Goal: Information Seeking & Learning: Find specific fact

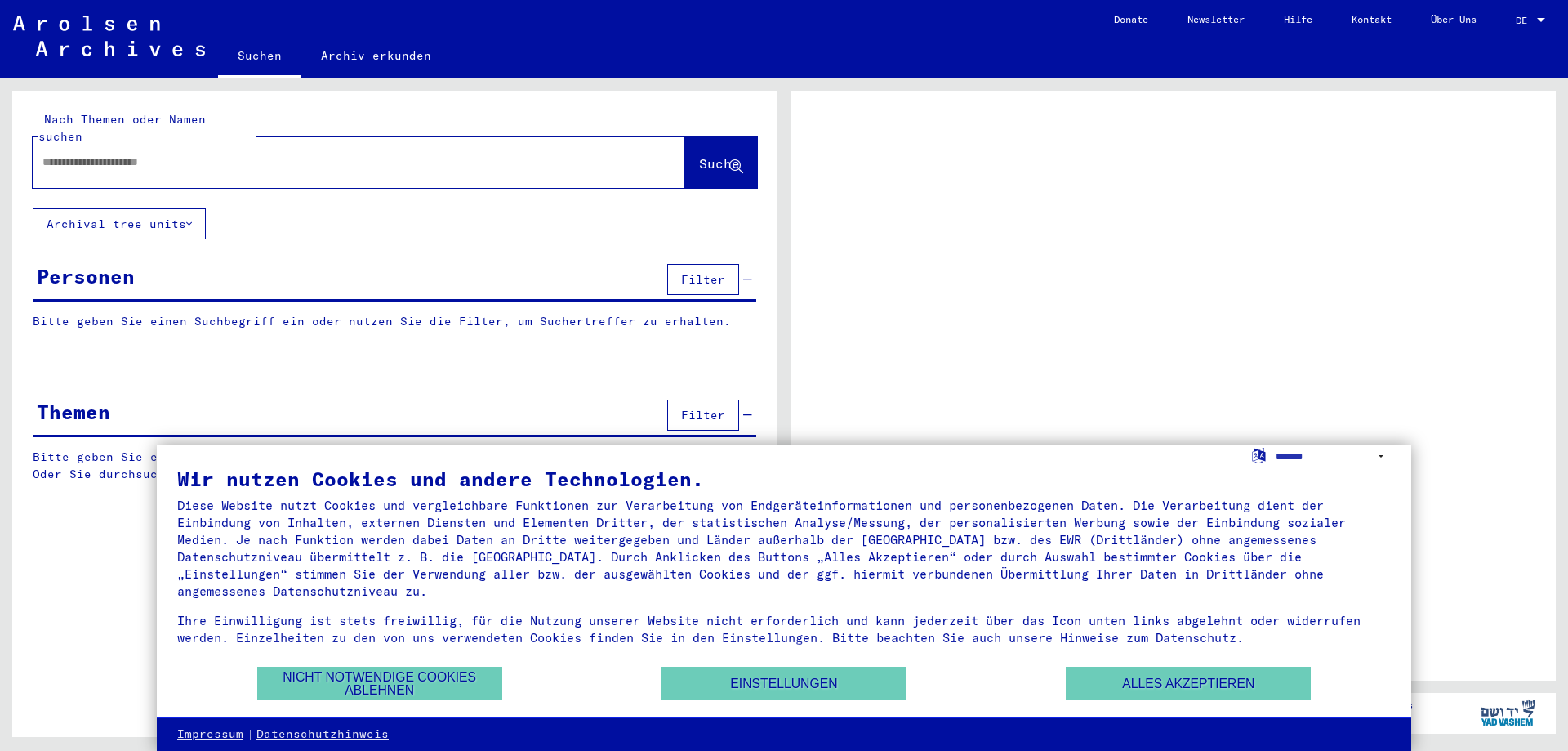
click at [331, 154] on input "text" at bounding box center [344, 162] width 604 height 17
type input "********"
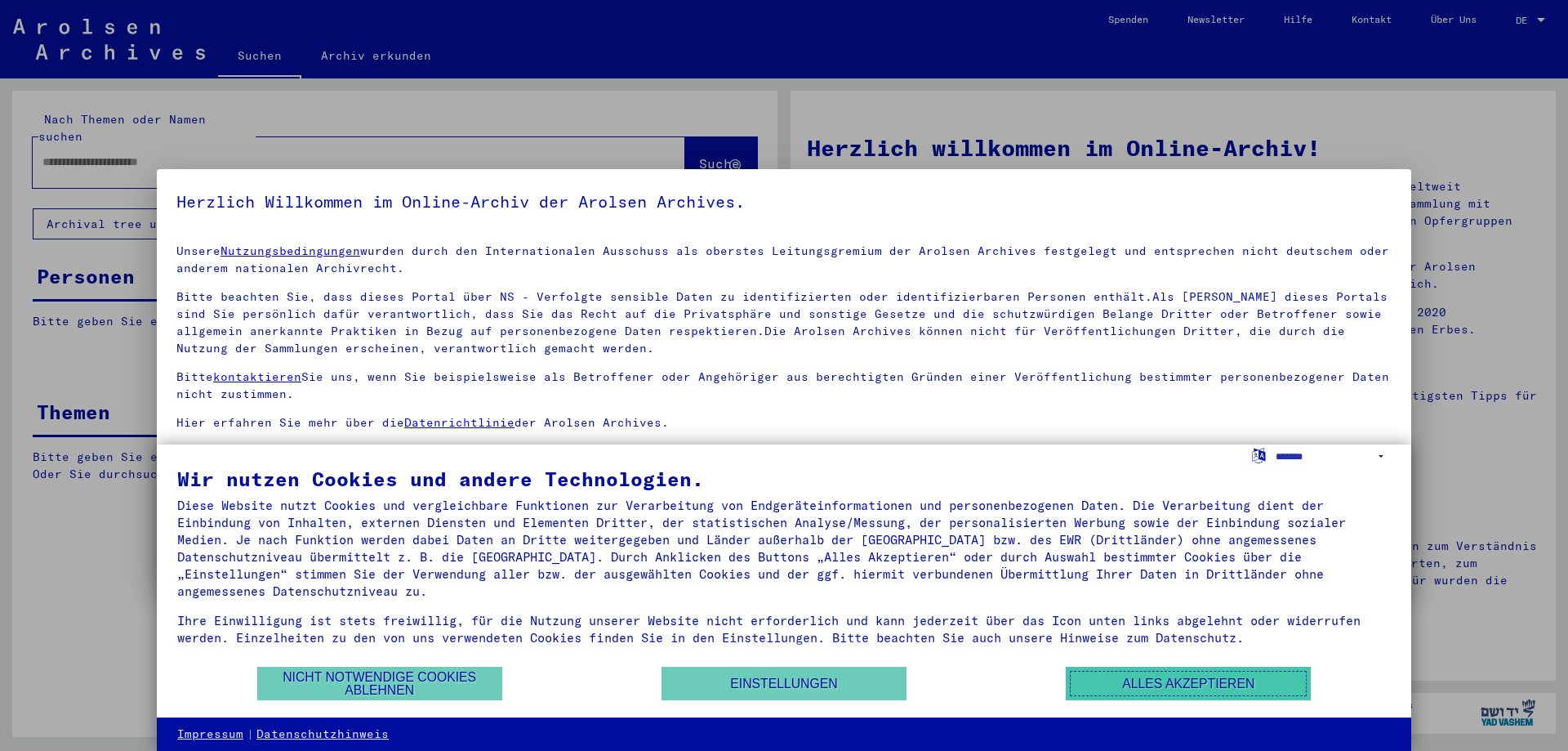
click at [1144, 684] on button "Alles akzeptieren" at bounding box center [1188, 683] width 245 height 33
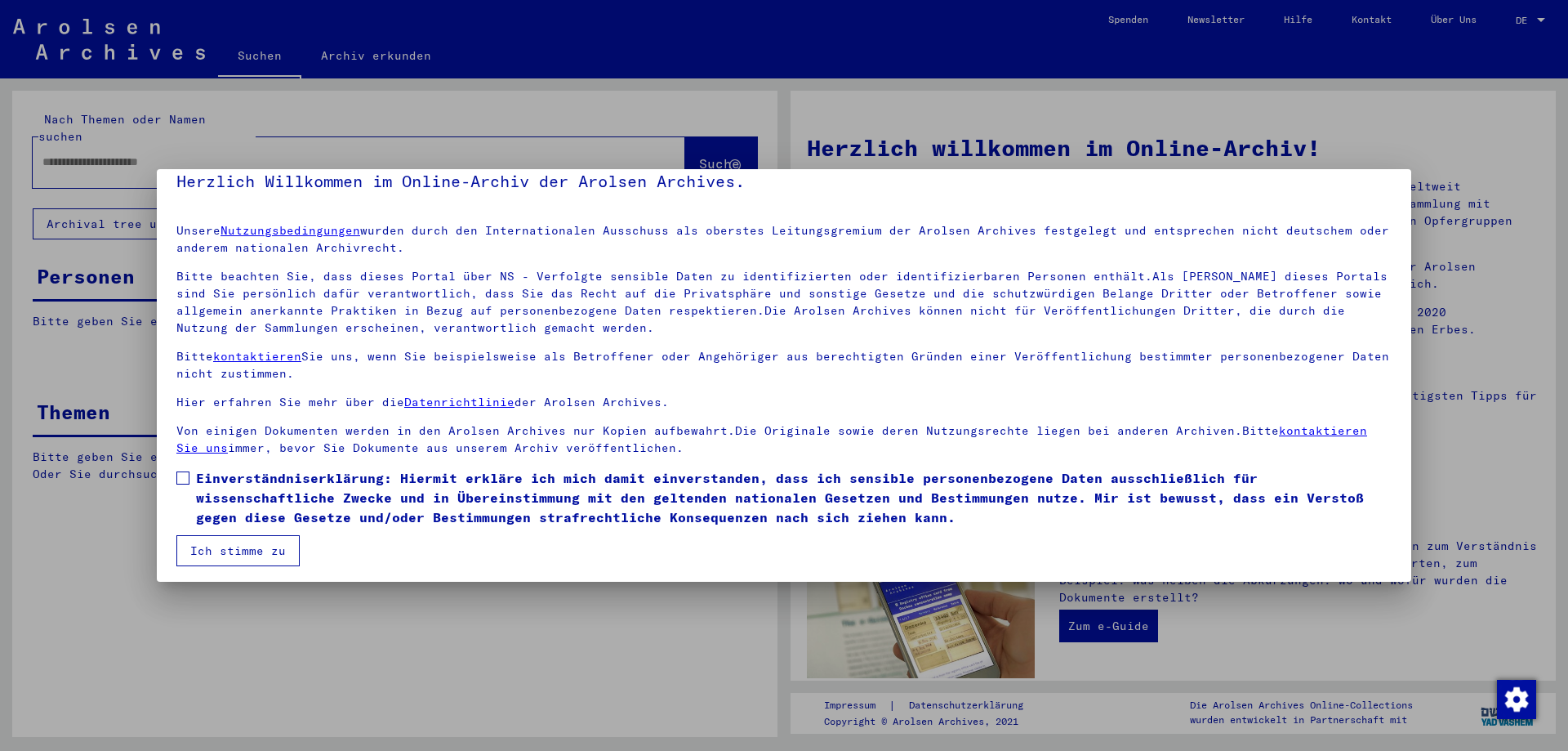
scroll to position [25, 0]
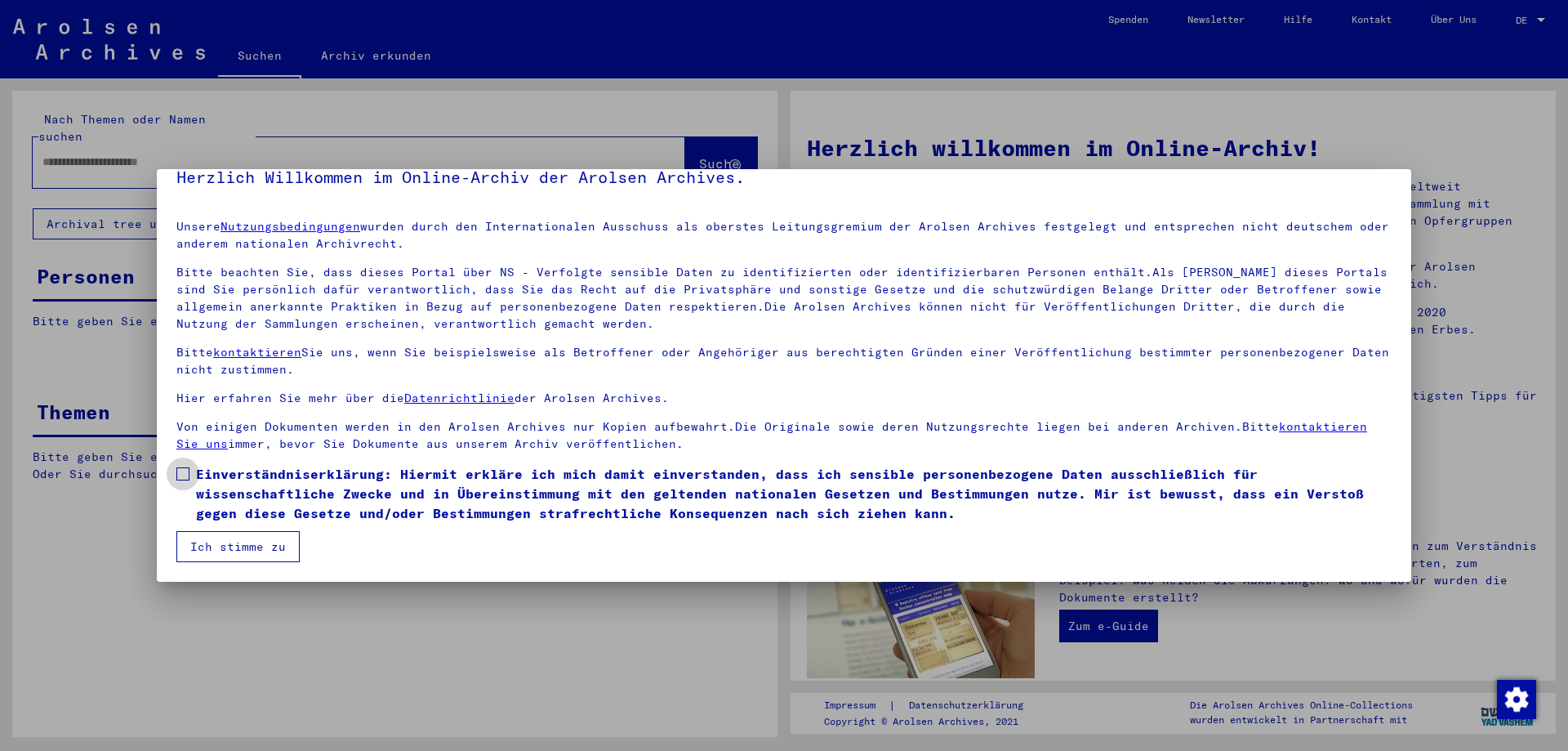
click at [185, 472] on span at bounding box center [183, 474] width 13 height 13
click at [207, 548] on button "Ich stimme zu" at bounding box center [238, 547] width 123 height 31
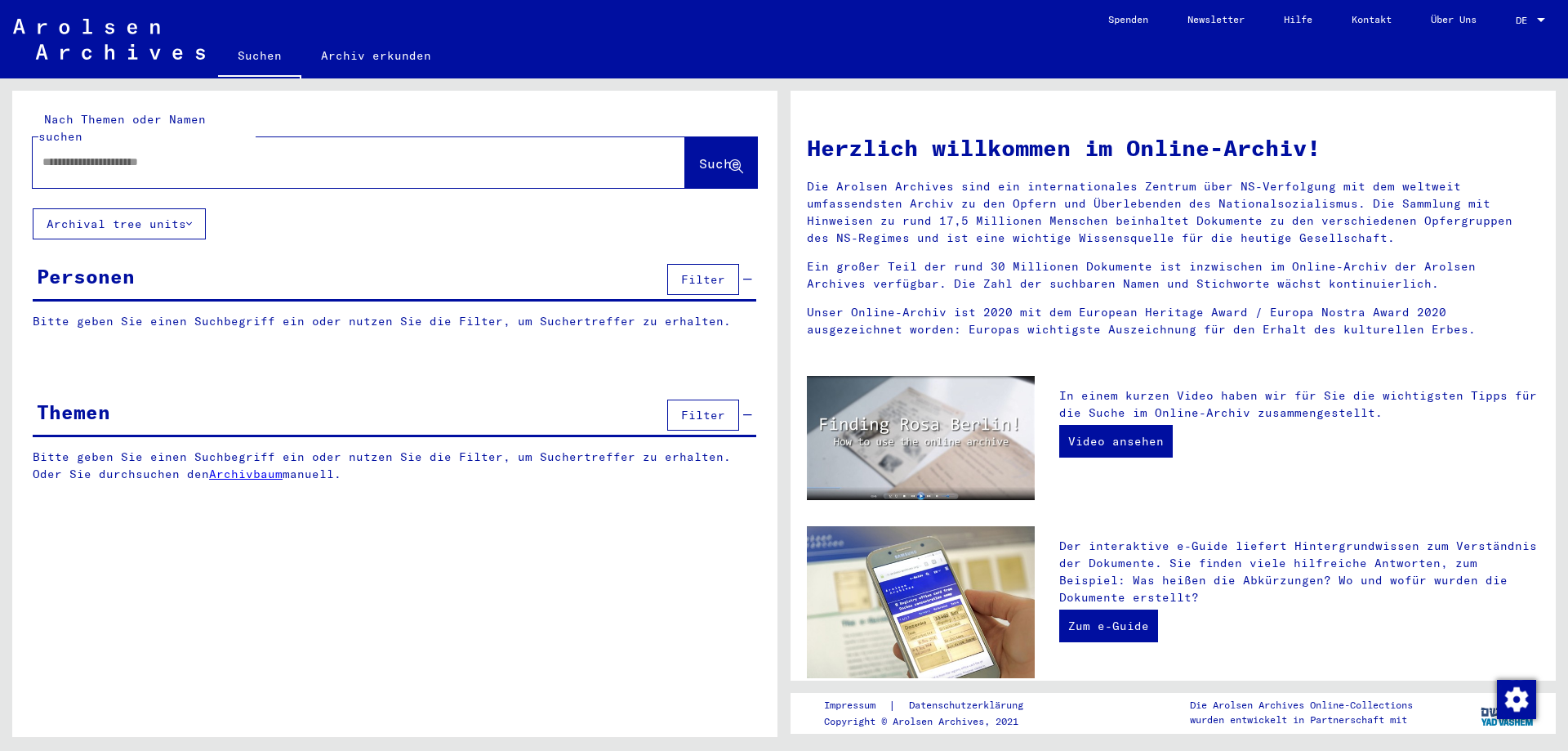
click at [221, 154] on input "text" at bounding box center [339, 162] width 594 height 17
click at [170, 154] on input "text" at bounding box center [339, 162] width 594 height 17
type input "********"
click at [699, 156] on span "Suche" at bounding box center [720, 164] width 40 height 17
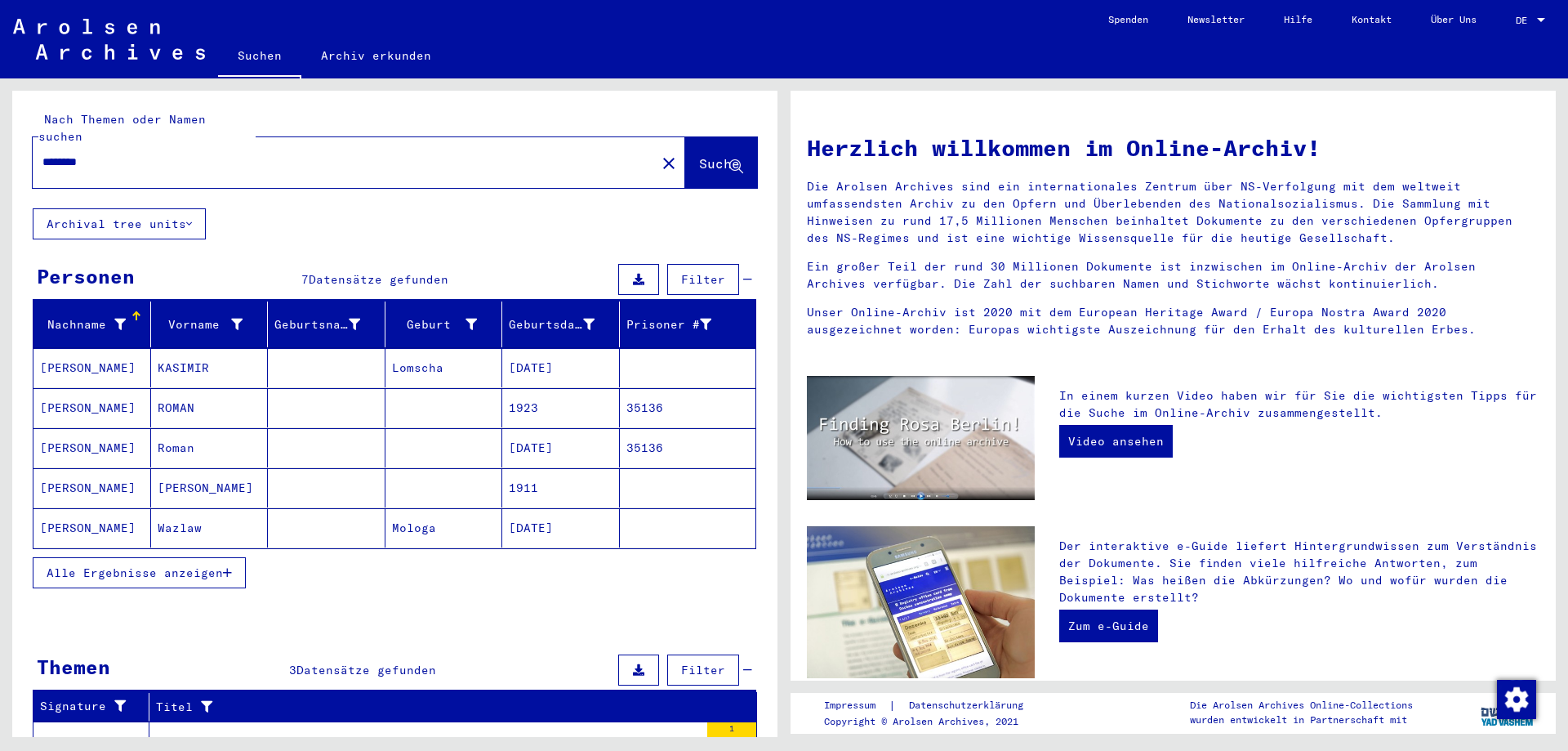
click at [205, 565] on span "Alle Ergebnisse anzeigen" at bounding box center [135, 572] width 177 height 15
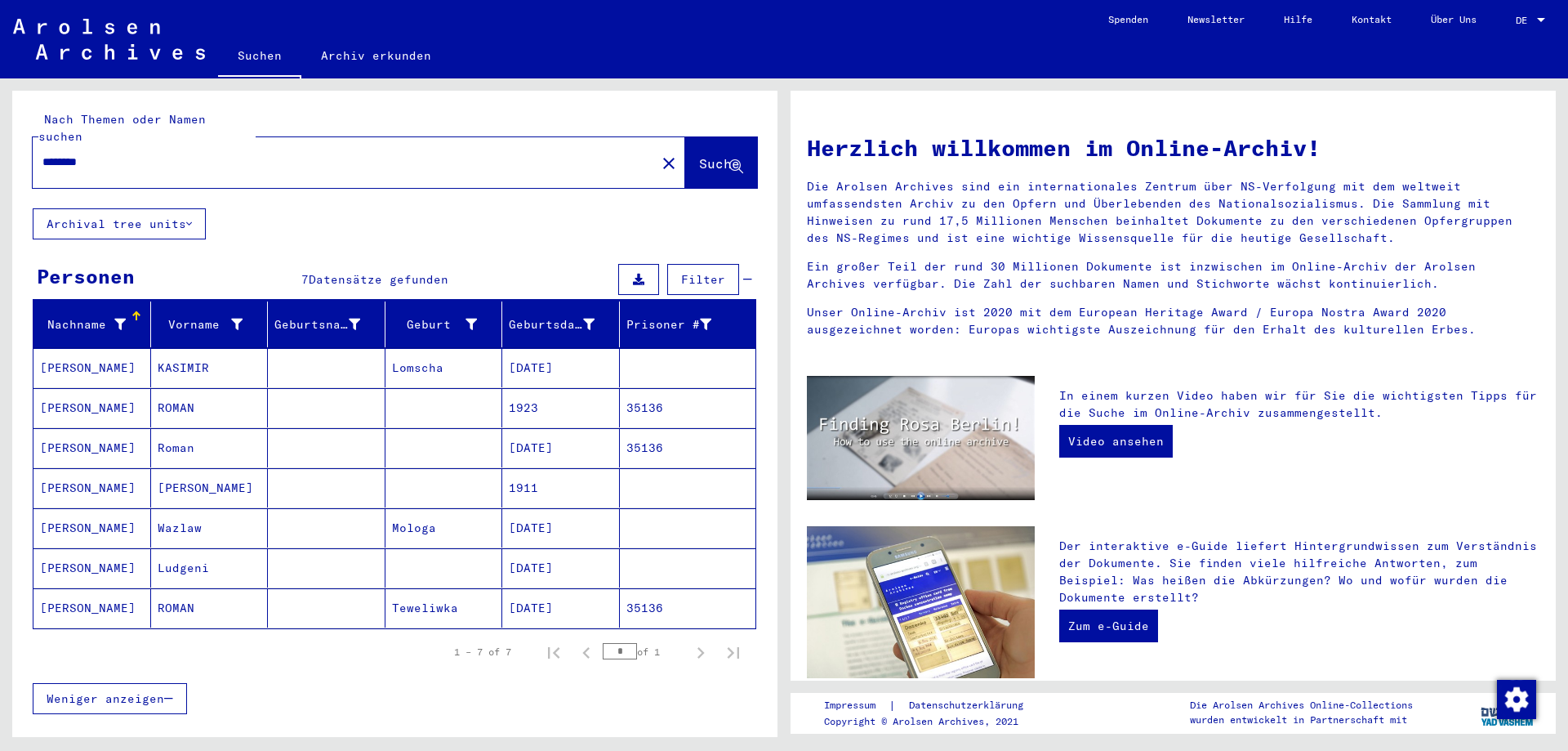
click at [76, 511] on mat-cell "[PERSON_NAME]" at bounding box center [92, 527] width 118 height 40
